Goal: Find specific page/section: Find specific page/section

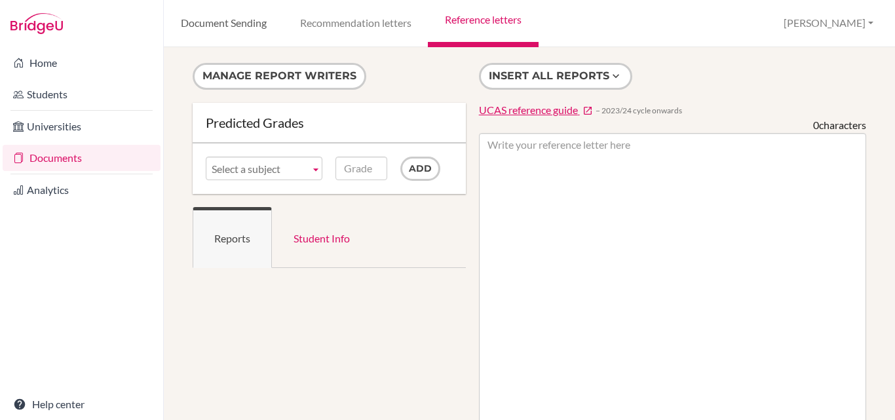
click at [211, 26] on link "Document Sending" at bounding box center [223, 23] width 119 height 47
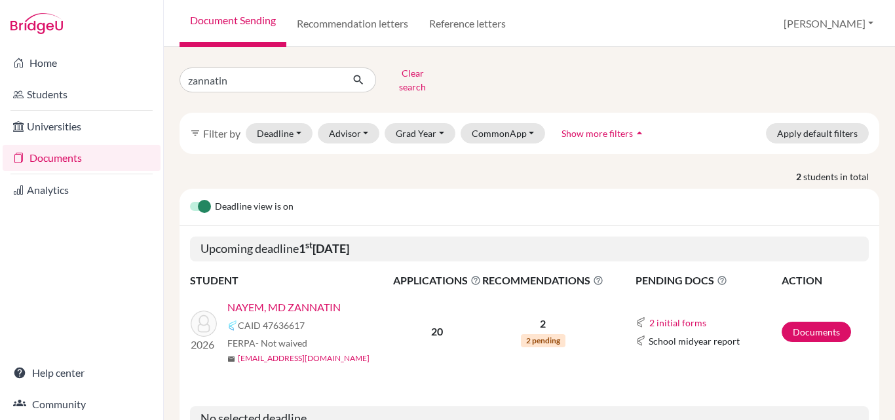
scroll to position [66, 0]
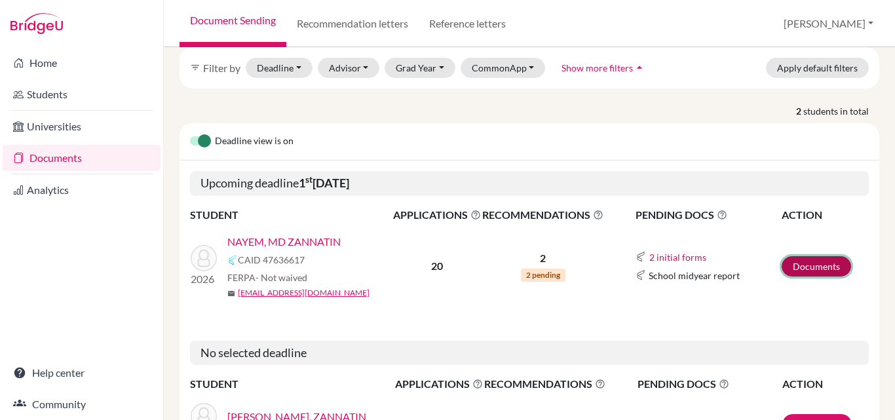
click at [798, 256] on link "Documents" at bounding box center [816, 266] width 69 height 20
